Goal: Transaction & Acquisition: Register for event/course

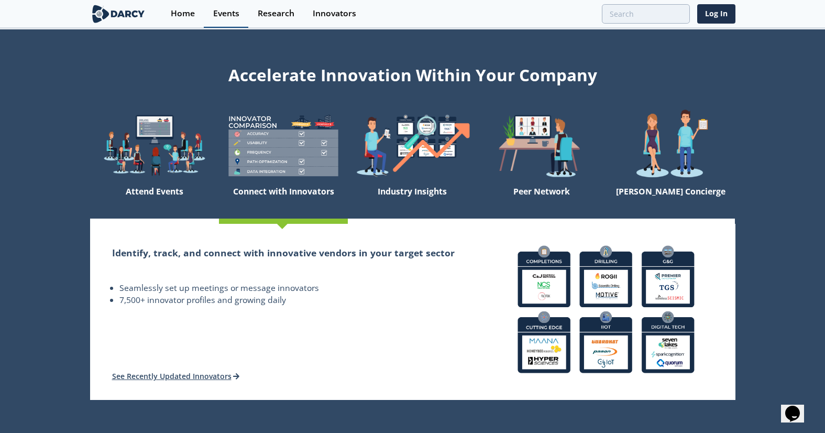
click at [219, 16] on div "Events" at bounding box center [226, 13] width 26 height 8
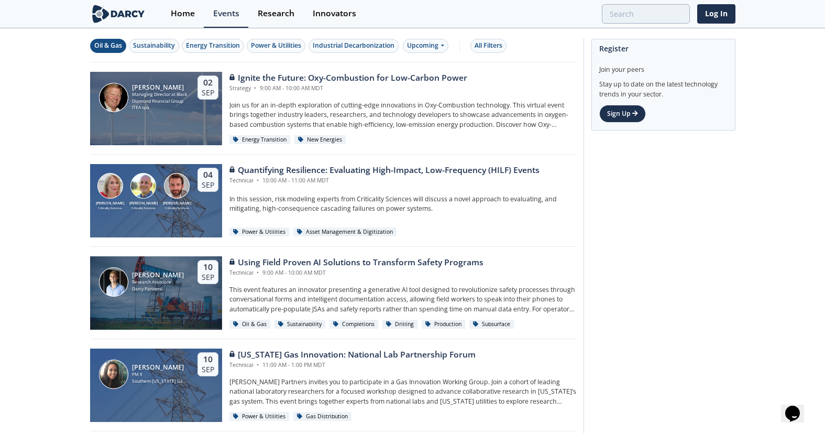
click at [113, 46] on div "Oil & Gas" at bounding box center [108, 45] width 28 height 9
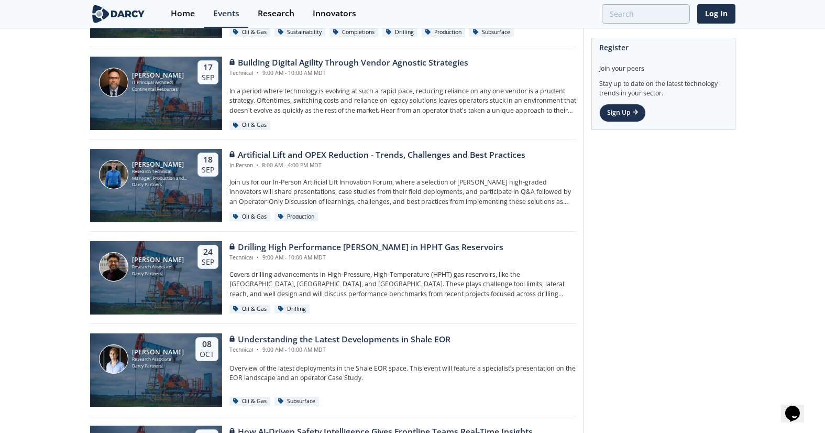
scroll to position [108, 0]
click at [492, 159] on div "Artificial Lift and OPEX Reduction - Trends, Challenges and Best Practices" at bounding box center [377, 154] width 296 height 13
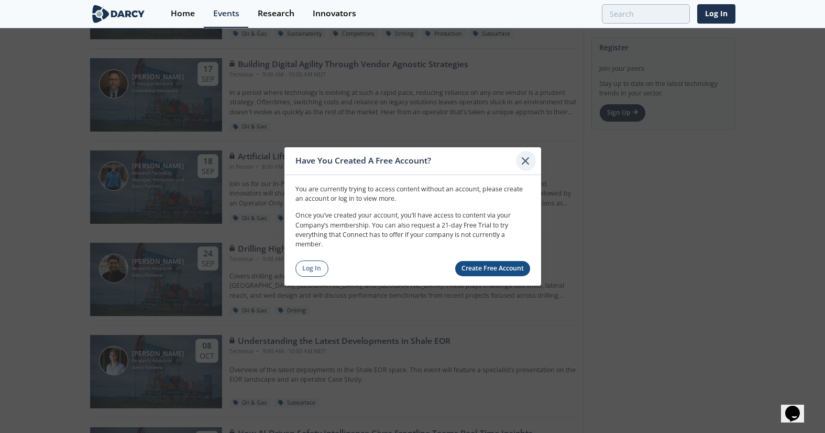
scroll to position [108, 0]
click at [523, 160] on icon at bounding box center [525, 161] width 13 height 13
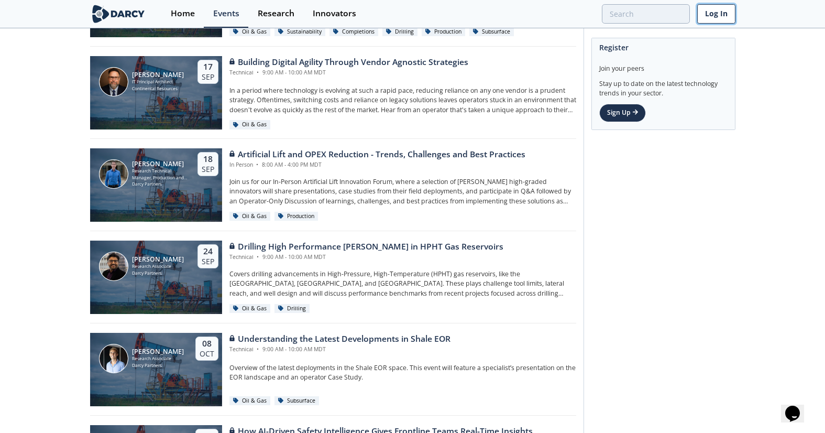
click at [717, 17] on link "Log In" at bounding box center [716, 13] width 38 height 19
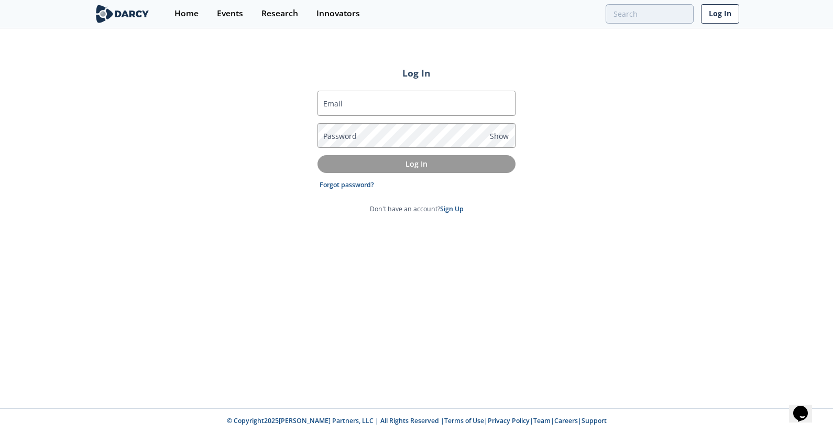
type input "[PERSON_NAME][EMAIL_ADDRESS][PERSON_NAME][DOMAIN_NAME]"
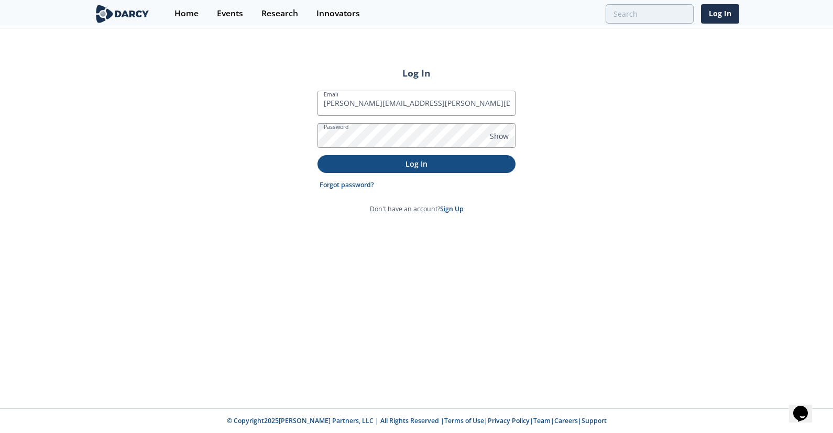
click at [435, 164] on p "Log In" at bounding box center [416, 163] width 183 height 11
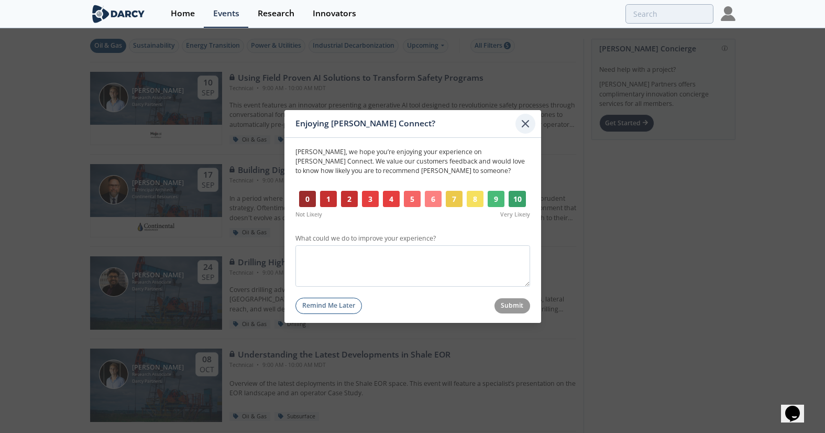
click at [528, 123] on icon at bounding box center [525, 123] width 13 height 13
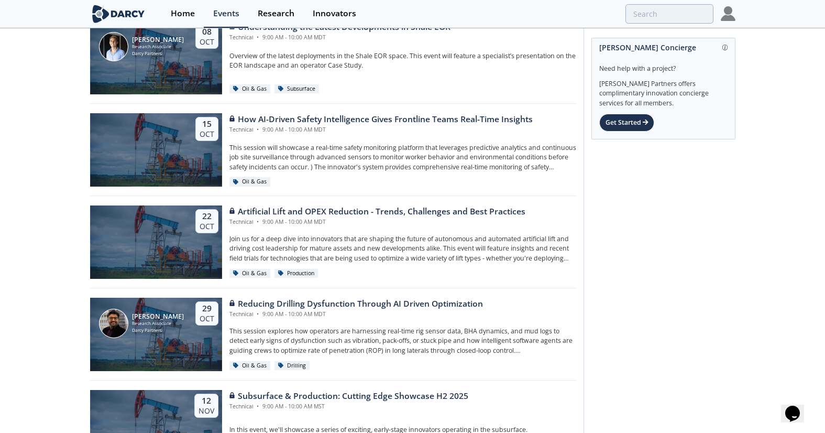
scroll to position [328, 0]
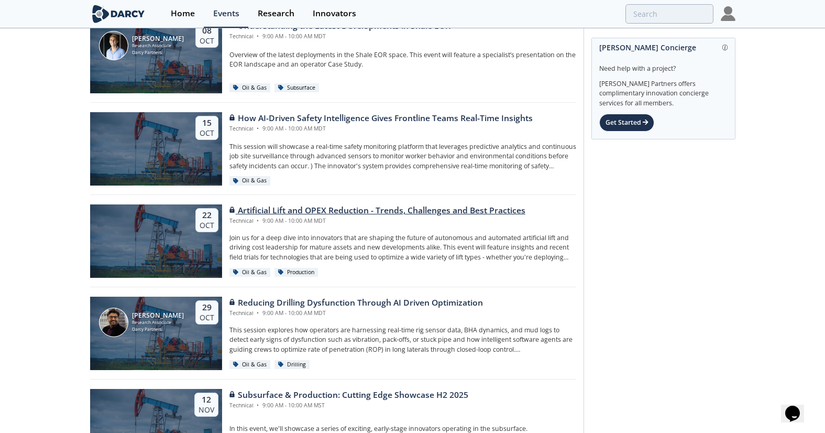
click at [500, 208] on div "Artificial Lift and OPEX Reduction - Trends, Challenges and Best Practices" at bounding box center [377, 210] width 296 height 13
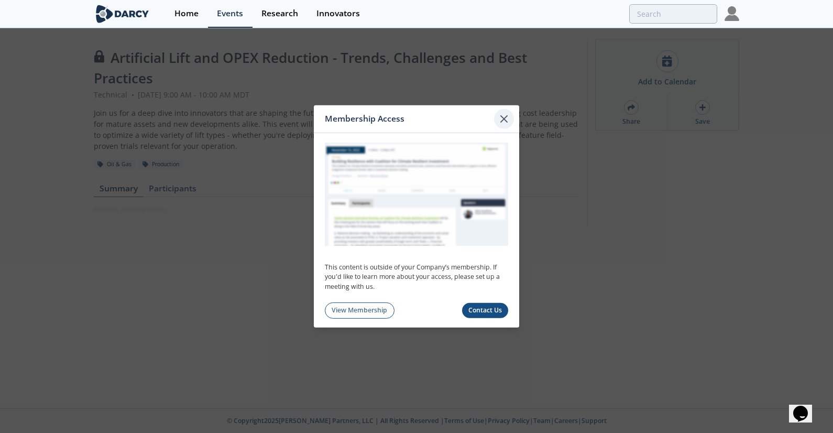
click at [502, 110] on div at bounding box center [504, 119] width 20 height 20
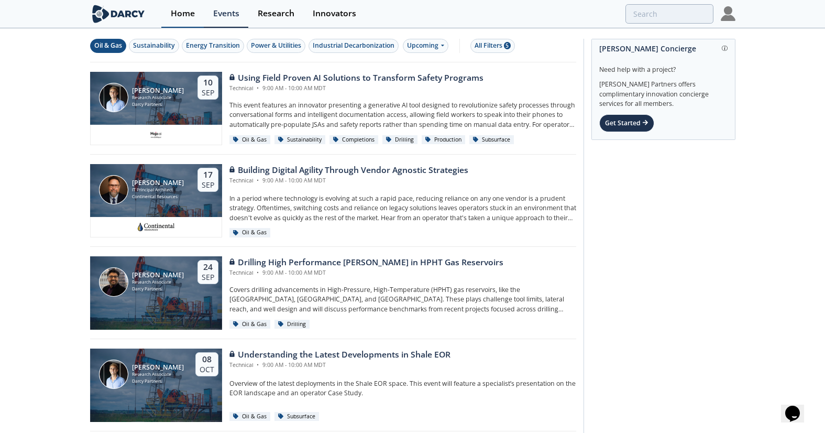
click at [193, 10] on div "Home" at bounding box center [183, 13] width 24 height 8
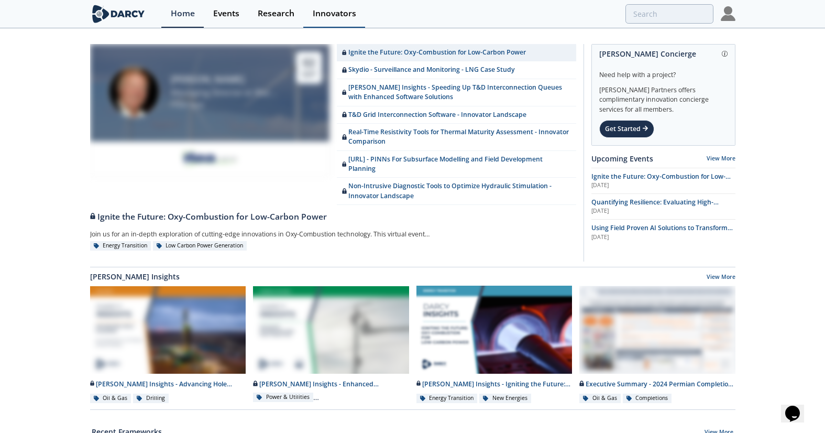
click at [331, 15] on div "Innovators" at bounding box center [334, 13] width 43 height 8
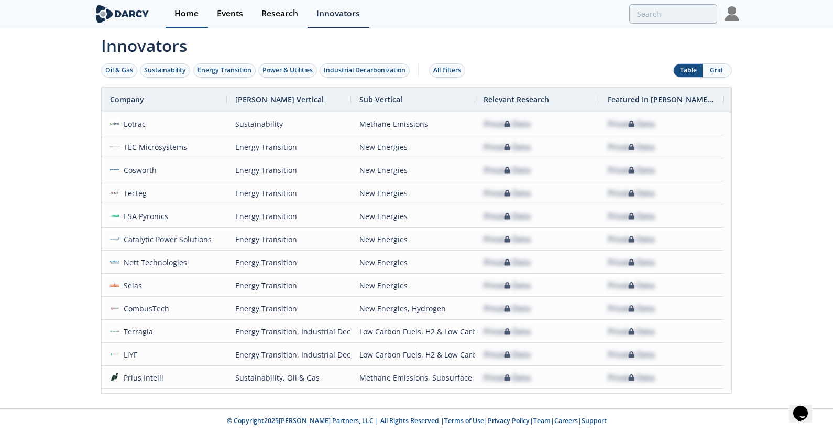
click at [184, 9] on div "Home" at bounding box center [186, 13] width 24 height 8
